Goal: Check status: Check status

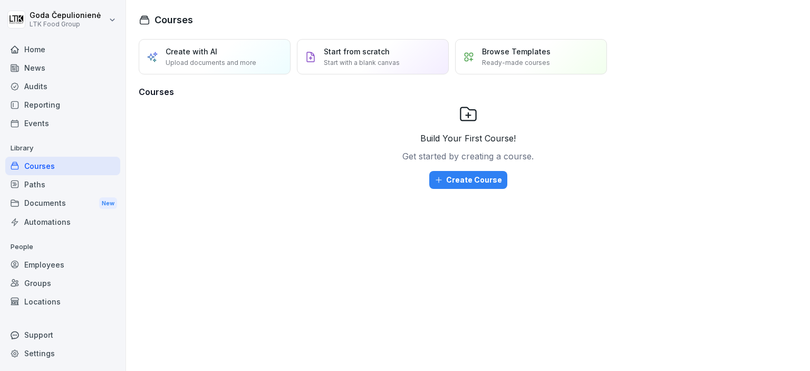
click at [76, 272] on div "Employees" at bounding box center [62, 264] width 115 height 18
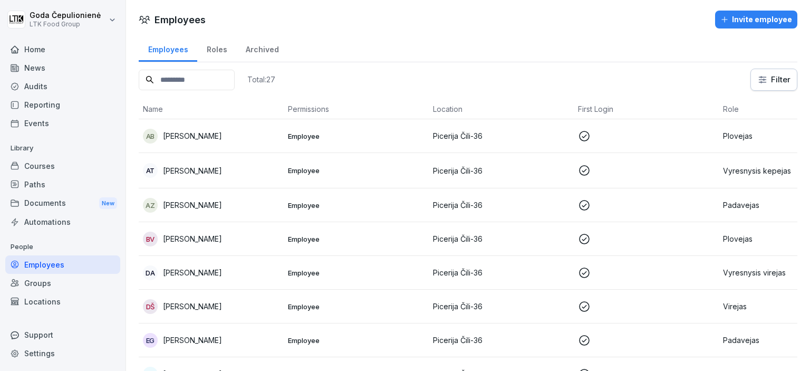
click at [209, 334] on p "[PERSON_NAME]" at bounding box center [192, 339] width 59 height 11
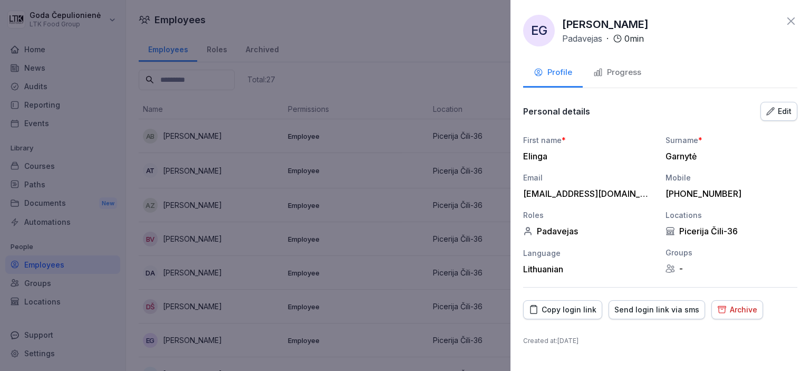
click at [633, 67] on div "Progress" at bounding box center [617, 72] width 48 height 12
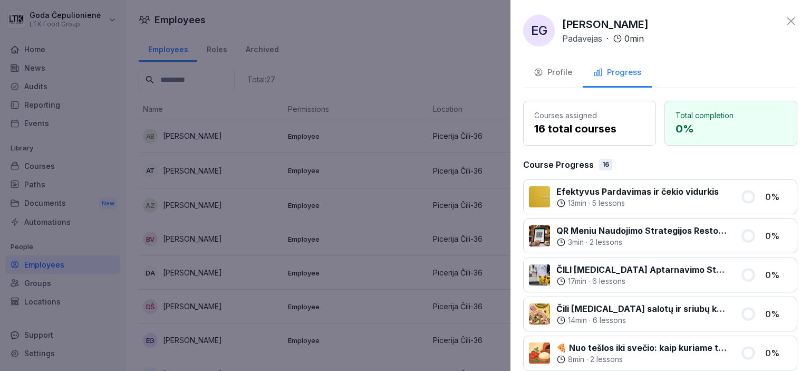
click at [788, 21] on icon at bounding box center [791, 20] width 7 height 7
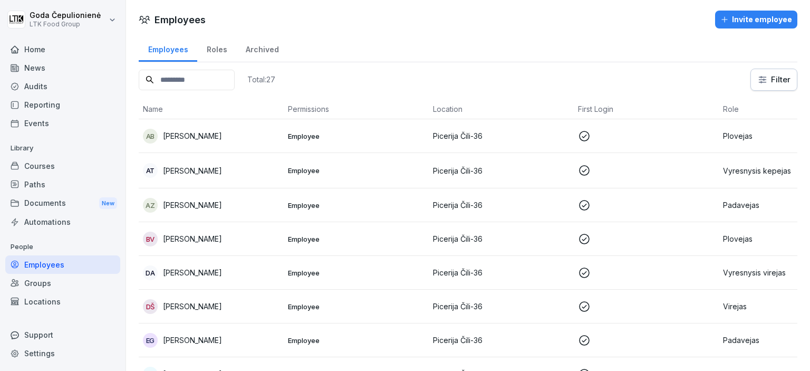
scroll to position [140, 0]
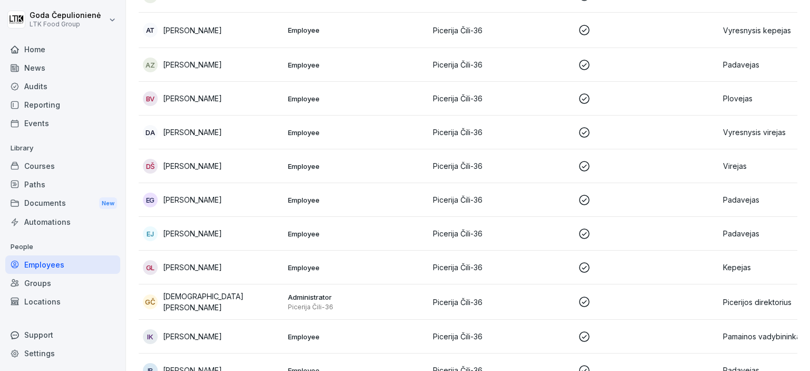
click at [198, 228] on p "[PERSON_NAME]" at bounding box center [192, 233] width 59 height 11
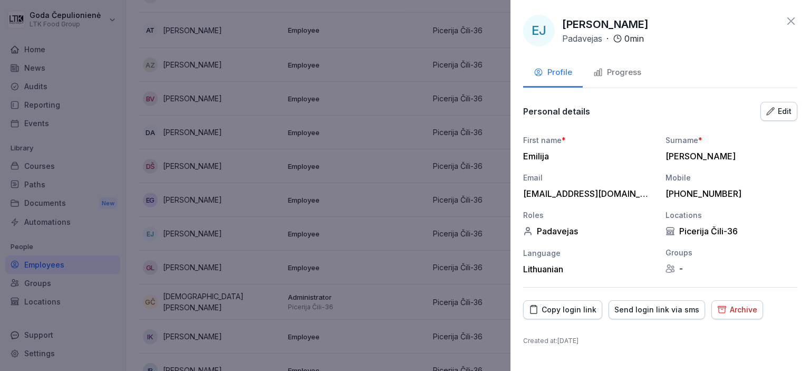
click at [616, 70] on div "Progress" at bounding box center [617, 72] width 48 height 12
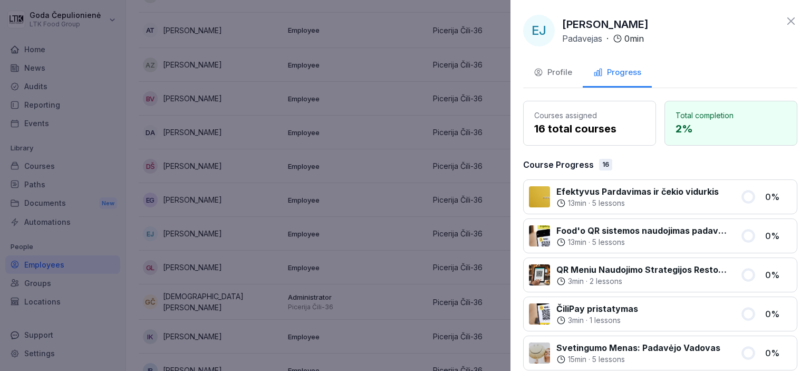
click at [785, 19] on icon at bounding box center [791, 21] width 13 height 13
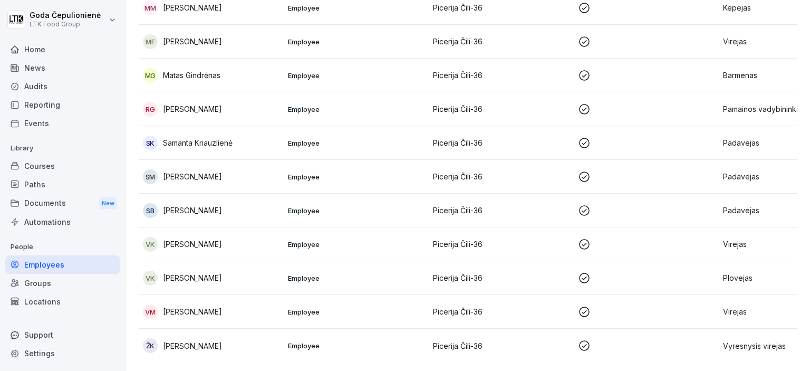
scroll to position [685, 0]
click at [222, 238] on p "[PERSON_NAME]" at bounding box center [192, 243] width 59 height 11
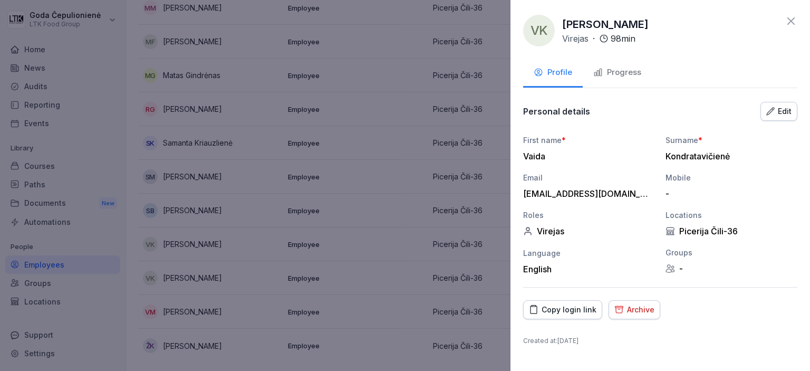
click at [621, 71] on div "Progress" at bounding box center [617, 72] width 48 height 12
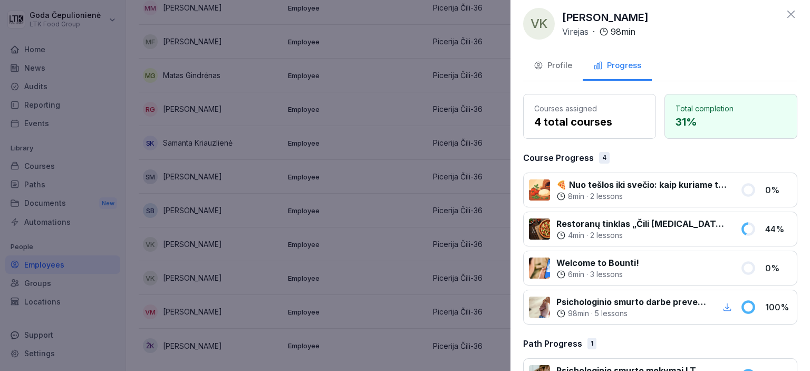
scroll to position [0, 0]
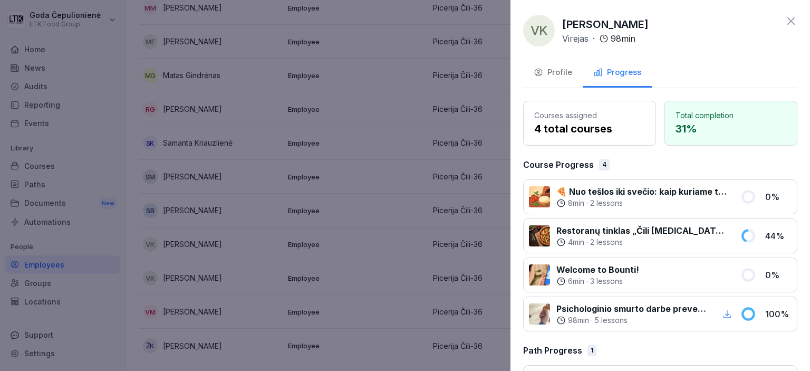
click at [788, 23] on icon at bounding box center [791, 20] width 7 height 7
